Goal: Find specific page/section: Find specific page/section

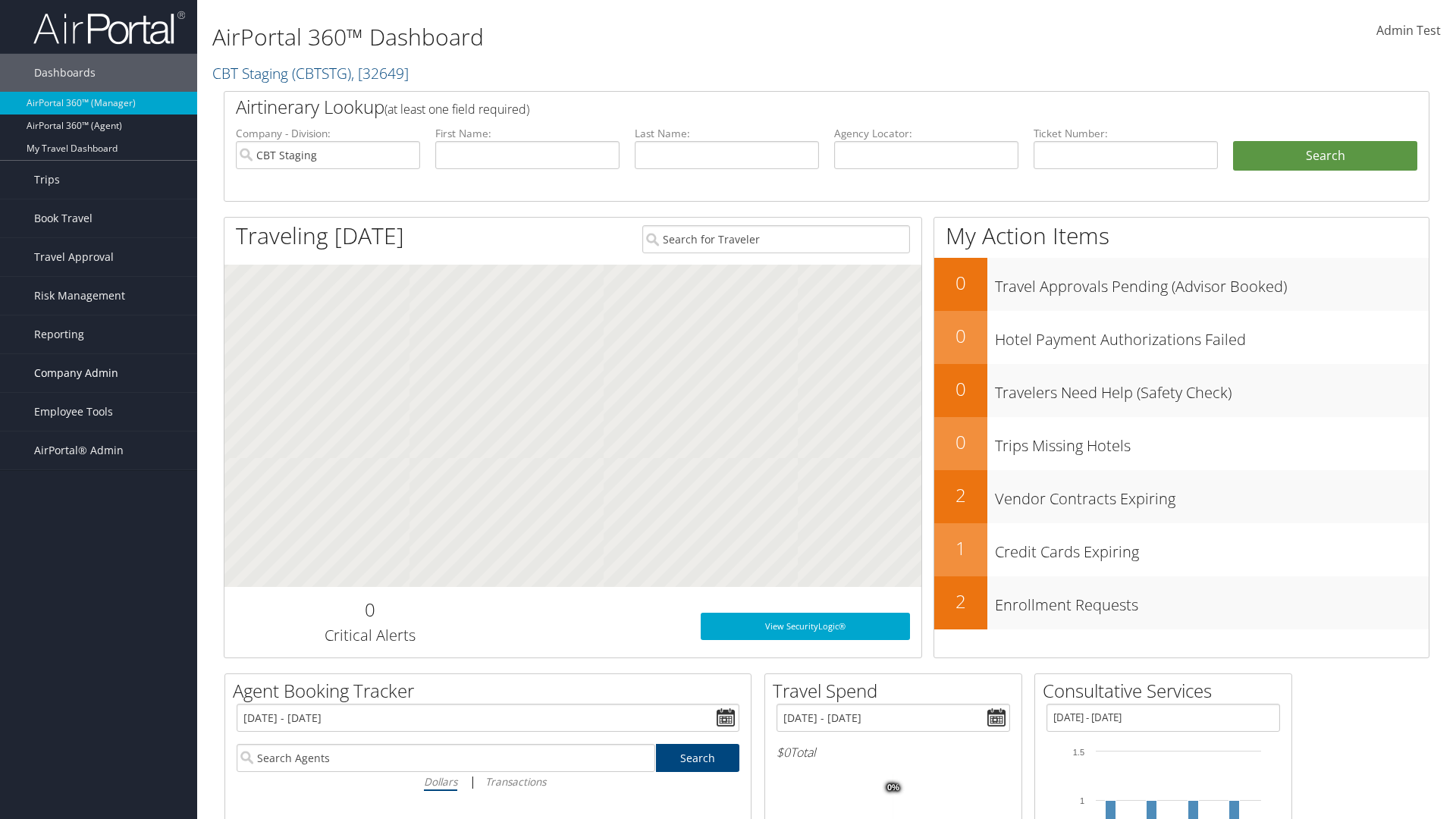
click at [99, 373] on span "Company Admin" at bounding box center [76, 373] width 84 height 38
click at [0, 0] on link "People" at bounding box center [0, 0] width 0 height 0
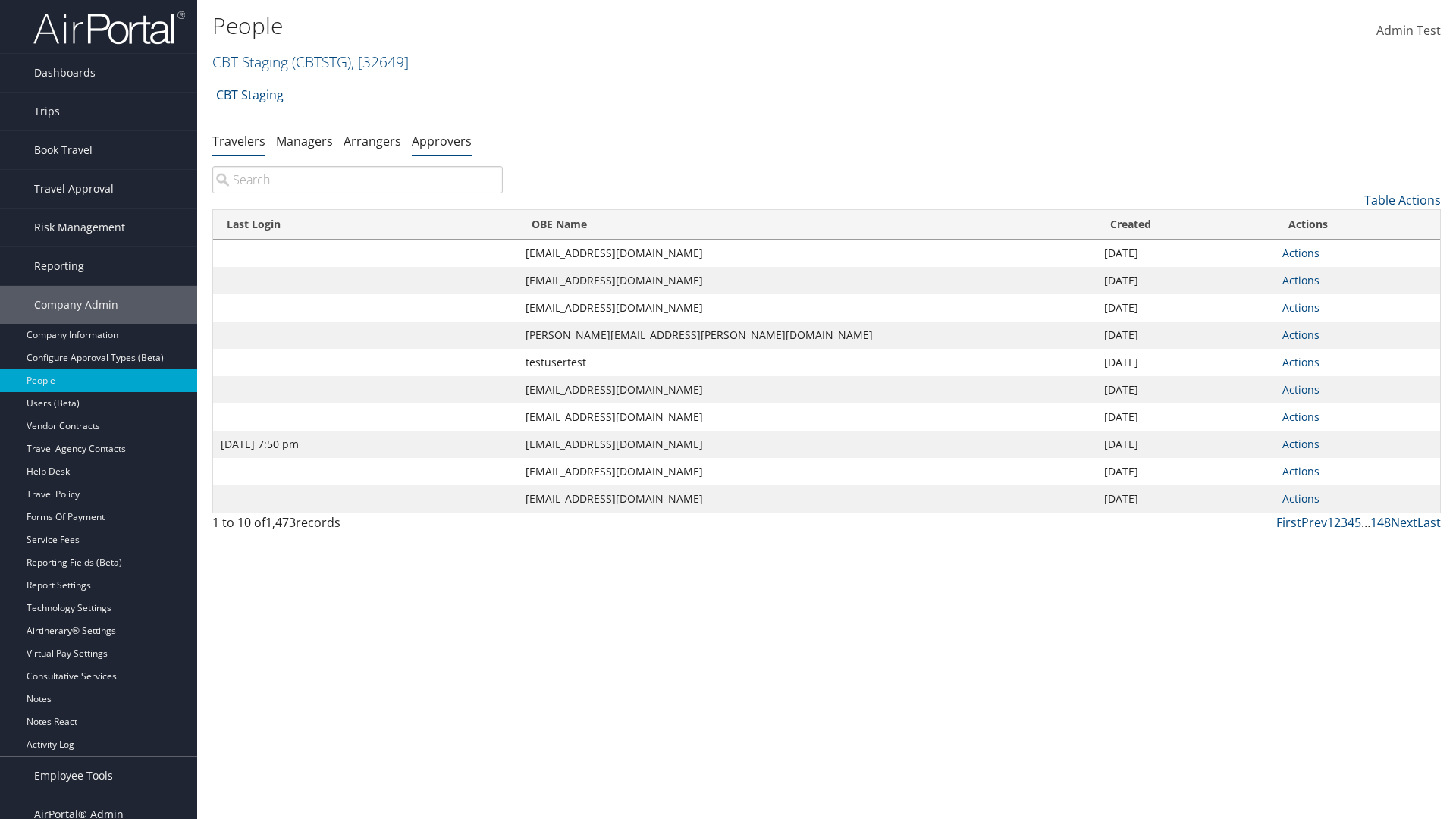
click at [442, 140] on link "Approvers" at bounding box center [442, 141] width 60 height 17
